Goal: Task Accomplishment & Management: Manage account settings

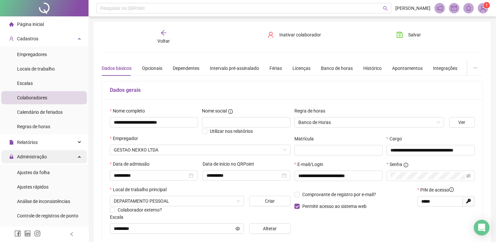
click at [42, 154] on span "Administração" at bounding box center [32, 156] width 30 height 5
click at [44, 156] on span "Administração" at bounding box center [32, 156] width 30 height 5
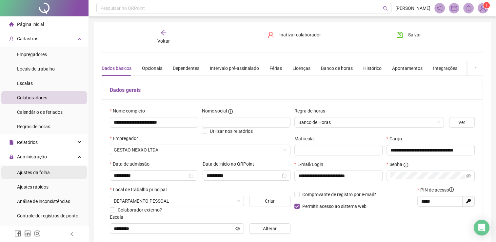
click at [44, 170] on span "Ajustes da folha" at bounding box center [33, 172] width 33 height 5
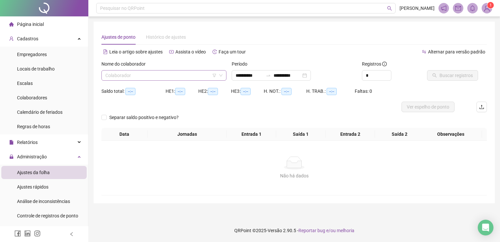
click at [185, 74] on input "search" at bounding box center [160, 75] width 111 height 10
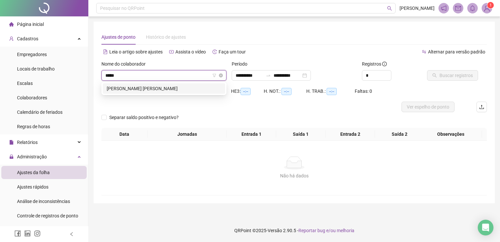
type input "******"
click at [194, 88] on div "[PERSON_NAME] [PERSON_NAME]" at bounding box center [164, 88] width 115 height 7
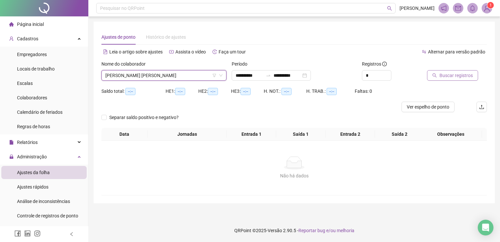
click at [450, 74] on span "Buscar registros" at bounding box center [456, 75] width 33 height 7
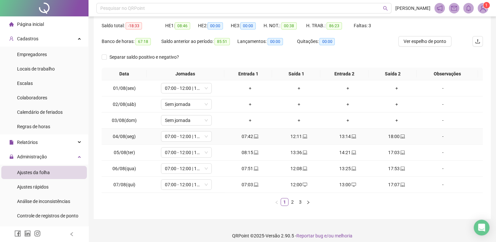
scroll to position [70, 0]
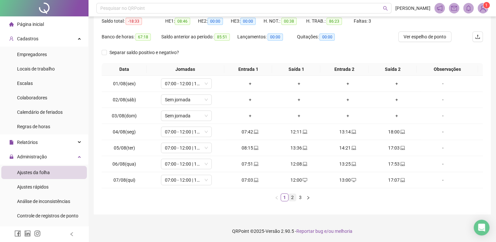
click at [291, 197] on link "2" at bounding box center [292, 197] width 7 height 7
click at [281, 197] on link "1" at bounding box center [284, 197] width 7 height 7
click at [290, 195] on link "2" at bounding box center [292, 197] width 7 height 7
click at [300, 196] on link "3" at bounding box center [299, 197] width 7 height 7
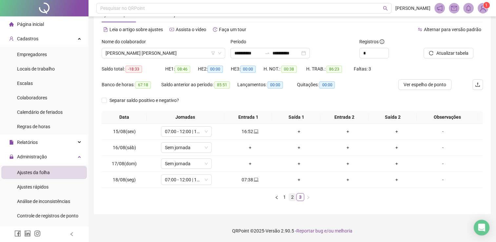
click at [291, 196] on link "2" at bounding box center [292, 196] width 7 height 7
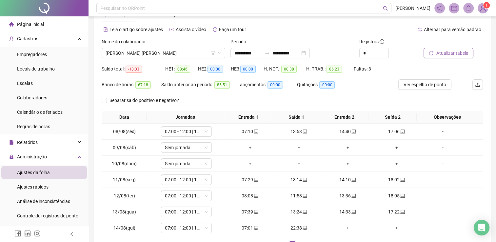
click at [438, 54] on span "Atualizar tabela" at bounding box center [452, 52] width 32 height 7
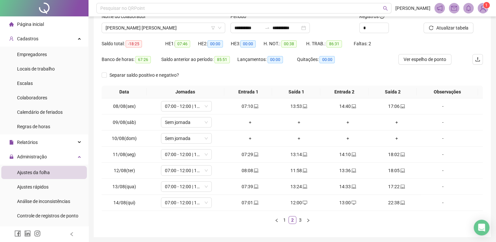
scroll to position [70, 0]
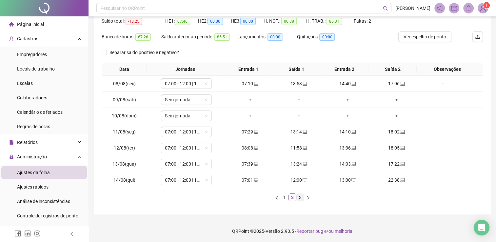
click at [298, 198] on link "3" at bounding box center [299, 197] width 7 height 7
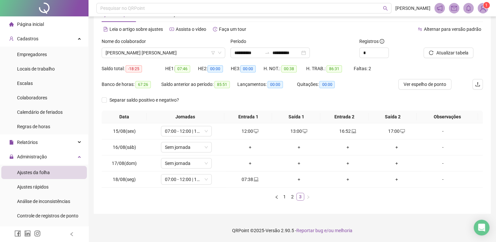
scroll to position [22, 0]
click at [281, 197] on link "1" at bounding box center [284, 196] width 7 height 7
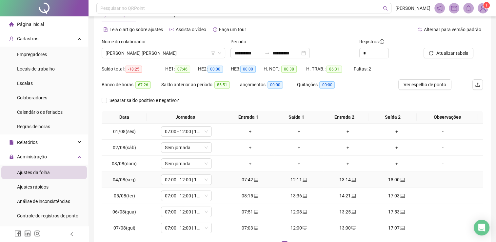
scroll to position [70, 0]
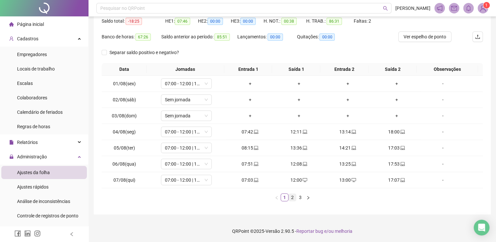
click at [293, 196] on link "2" at bounding box center [292, 197] width 7 height 7
click at [296, 197] on link "3" at bounding box center [299, 197] width 7 height 7
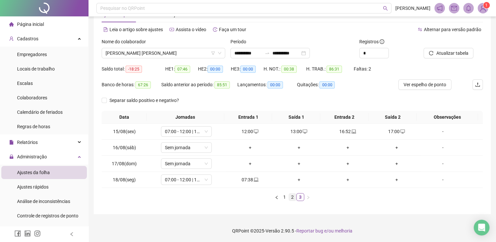
click at [289, 196] on link "2" at bounding box center [292, 196] width 7 height 7
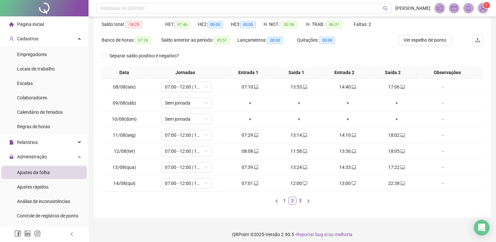
scroll to position [70, 0]
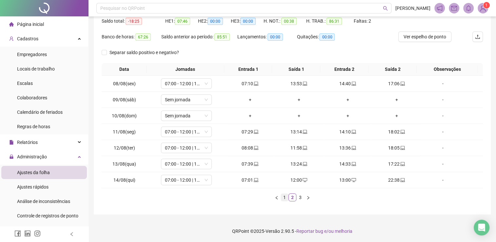
click at [284, 196] on link "1" at bounding box center [284, 197] width 7 height 7
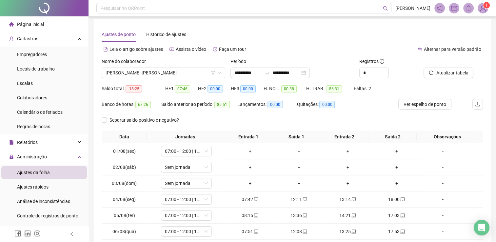
scroll to position [0, 0]
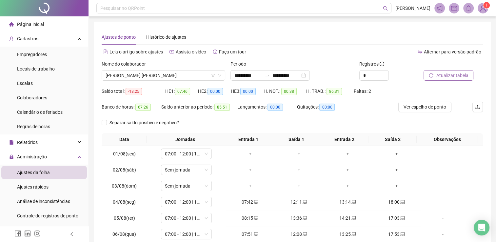
click at [456, 75] on span "Atualizar tabela" at bounding box center [452, 75] width 32 height 7
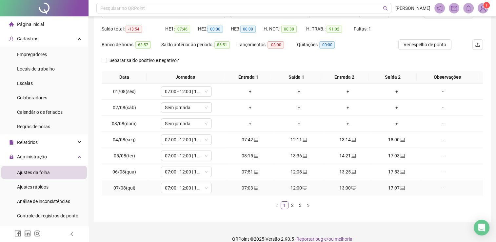
scroll to position [37, 0]
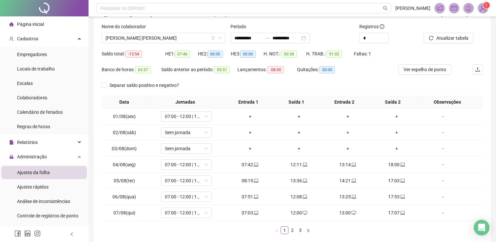
click at [259, 1] on header "Pesquisar no QRPoint [PERSON_NAME] 1" at bounding box center [291, 8] width 407 height 16
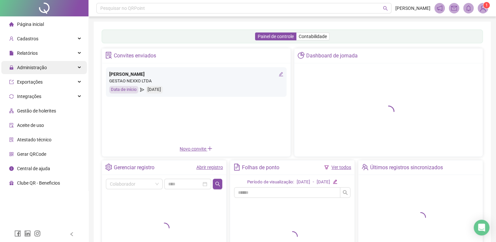
click at [63, 67] on div "Administração" at bounding box center [43, 67] width 85 height 13
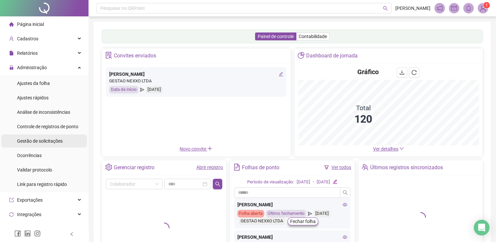
click at [48, 138] on span "Gestão de solicitações" at bounding box center [40, 140] width 46 height 5
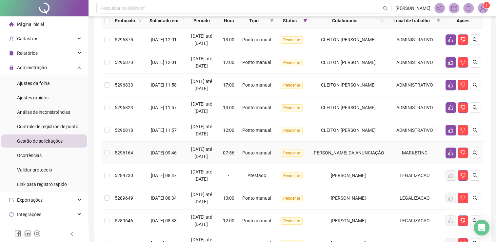
scroll to position [66, 0]
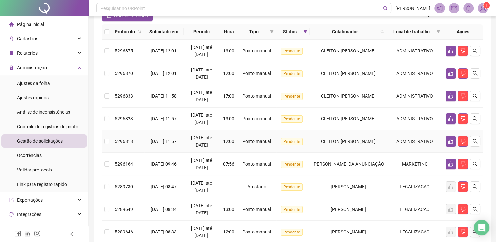
drag, startPoint x: 108, startPoint y: 147, endPoint x: 108, endPoint y: 131, distance: 16.1
click at [108, 146] on td at bounding box center [107, 141] width 10 height 23
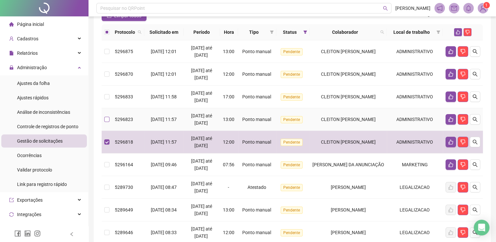
click at [106, 122] on label at bounding box center [106, 119] width 5 height 7
click at [106, 104] on td at bounding box center [107, 96] width 10 height 23
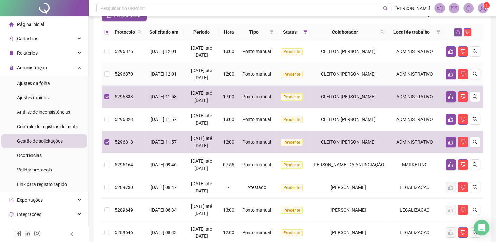
click at [104, 78] on td at bounding box center [107, 74] width 10 height 23
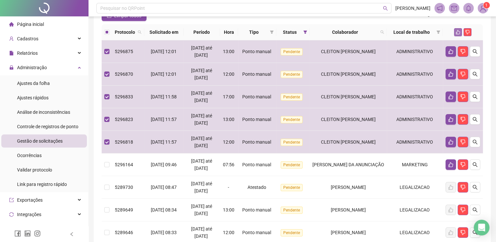
click at [457, 34] on button "button" at bounding box center [458, 32] width 8 height 8
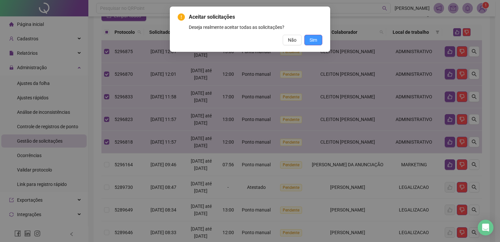
click at [316, 42] on span "Sim" at bounding box center [314, 39] width 8 height 7
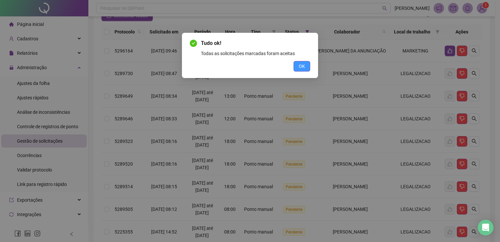
click at [304, 68] on span "OK" at bounding box center [302, 66] width 6 height 7
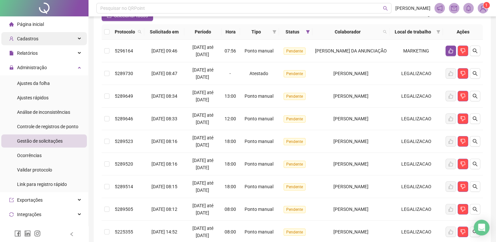
click at [52, 40] on div "Cadastros" at bounding box center [43, 38] width 85 height 13
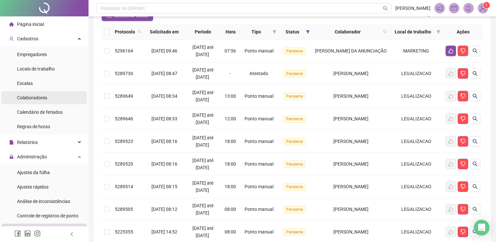
click at [44, 98] on span "Colaboradores" at bounding box center [32, 97] width 30 height 5
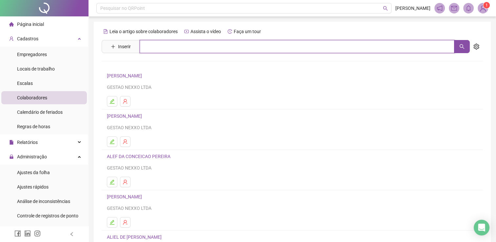
click at [159, 44] on input "text" at bounding box center [297, 46] width 314 height 13
type input "****"
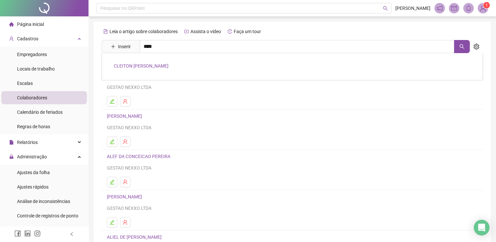
click at [156, 66] on link "[PERSON_NAME] [PERSON_NAME]" at bounding box center [141, 65] width 55 height 5
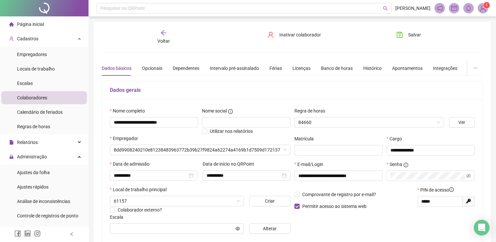
type input "**********"
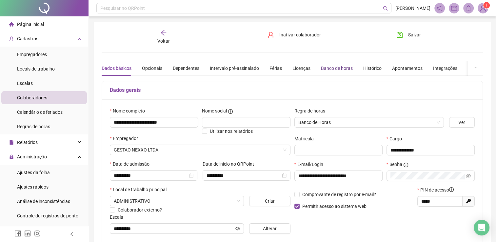
click at [346, 68] on div "Banco de horas" at bounding box center [337, 68] width 32 height 7
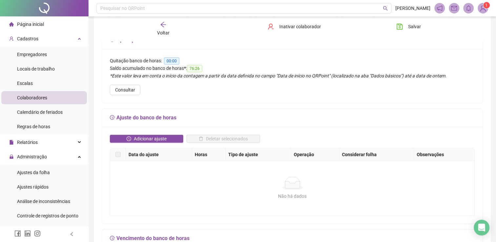
scroll to position [66, 0]
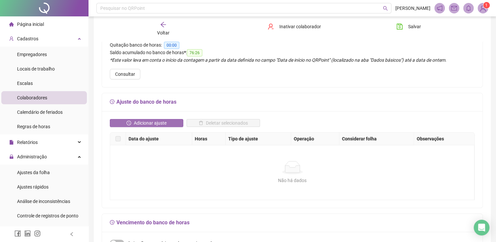
click at [166, 123] on button "Adicionar ajuste" at bounding box center [146, 123] width 73 height 8
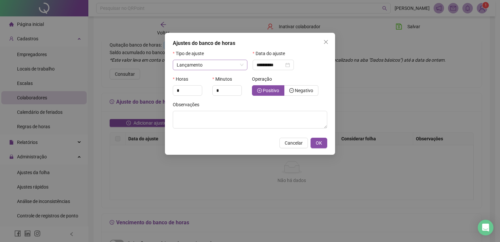
click at [213, 64] on span "Lançamento" at bounding box center [210, 65] width 67 height 10
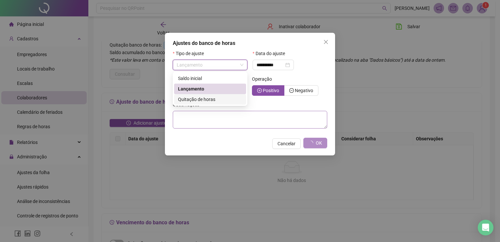
click at [208, 98] on span "Quitação de horas" at bounding box center [196, 99] width 37 height 5
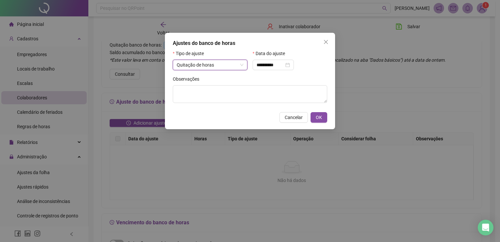
click at [224, 63] on span "Quitação de horas" at bounding box center [210, 65] width 67 height 10
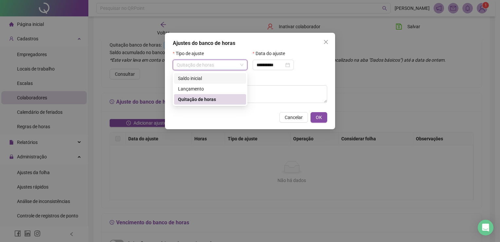
click at [275, 80] on div "Observações" at bounding box center [250, 80] width 155 height 10
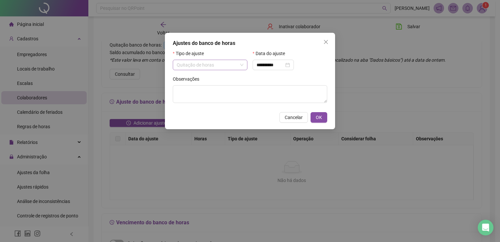
click at [217, 68] on span "Quitação de horas" at bounding box center [210, 65] width 67 height 10
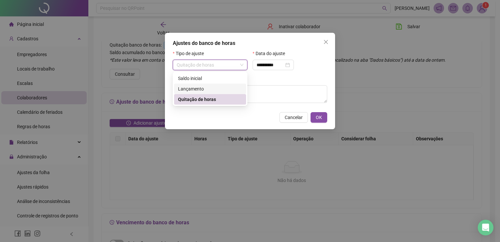
click at [206, 85] on div "Lançamento" at bounding box center [210, 89] width 72 height 10
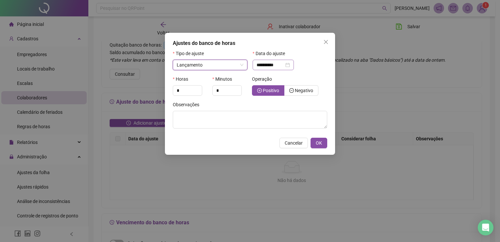
click at [290, 66] on div "**********" at bounding box center [273, 64] width 33 height 7
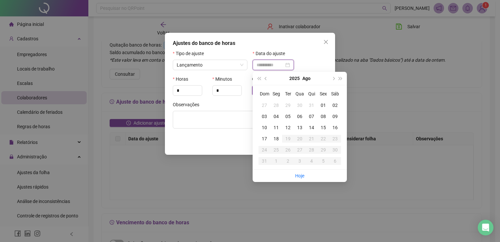
type input "**********"
click at [321, 107] on div "01" at bounding box center [324, 105] width 12 height 7
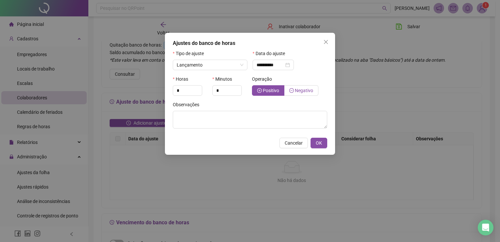
click at [293, 90] on icon "minus-circle" at bounding box center [292, 90] width 5 height 5
click at [185, 90] on input "*" at bounding box center [187, 90] width 29 height 10
drag, startPoint x: 177, startPoint y: 90, endPoint x: 162, endPoint y: 90, distance: 14.1
click at [162, 90] on div "**********" at bounding box center [250, 121] width 500 height 242
type input "*"
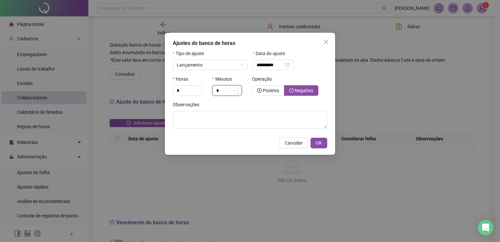
click at [221, 90] on input "*" at bounding box center [227, 90] width 29 height 10
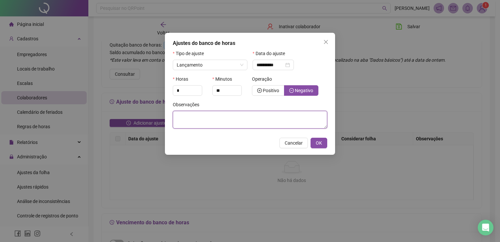
type input "*"
click at [290, 116] on textarea at bounding box center [250, 120] width 155 height 18
type textarea "**********"
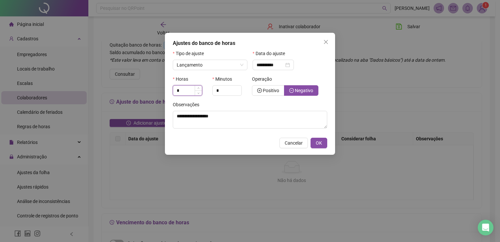
click at [187, 87] on input "*" at bounding box center [187, 90] width 29 height 10
drag, startPoint x: 177, startPoint y: 89, endPoint x: 170, endPoint y: 89, distance: 7.5
click at [170, 89] on div "**********" at bounding box center [250, 94] width 170 height 122
type input "*"
click at [224, 86] on input "*" at bounding box center [227, 90] width 29 height 10
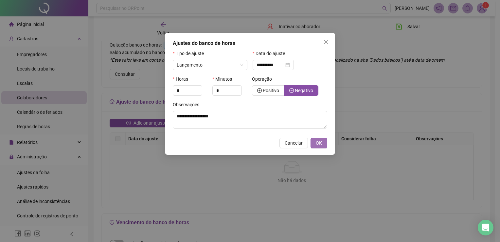
click at [319, 141] on span "OK" at bounding box center [319, 142] width 6 height 7
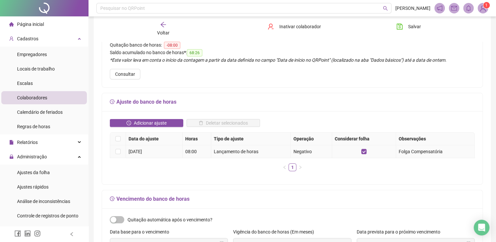
scroll to position [66, 0]
